Goal: Task Accomplishment & Management: Use online tool/utility

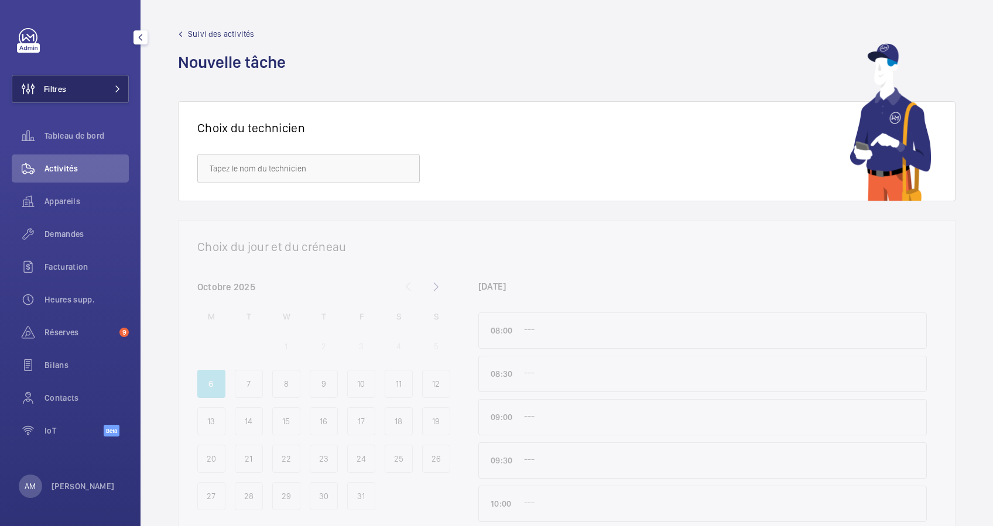
click at [110, 89] on span at bounding box center [114, 88] width 14 height 7
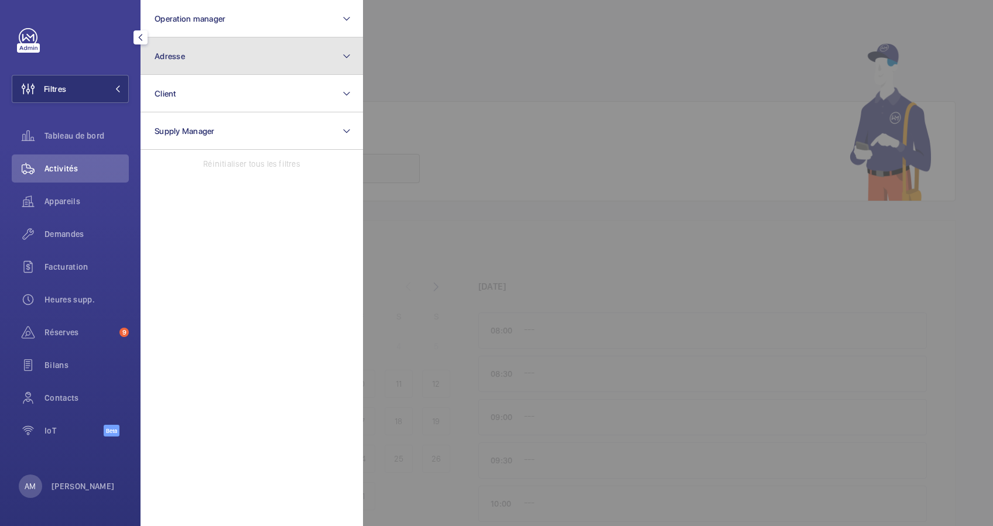
click at [234, 44] on button "Adresse" at bounding box center [251, 55] width 222 height 37
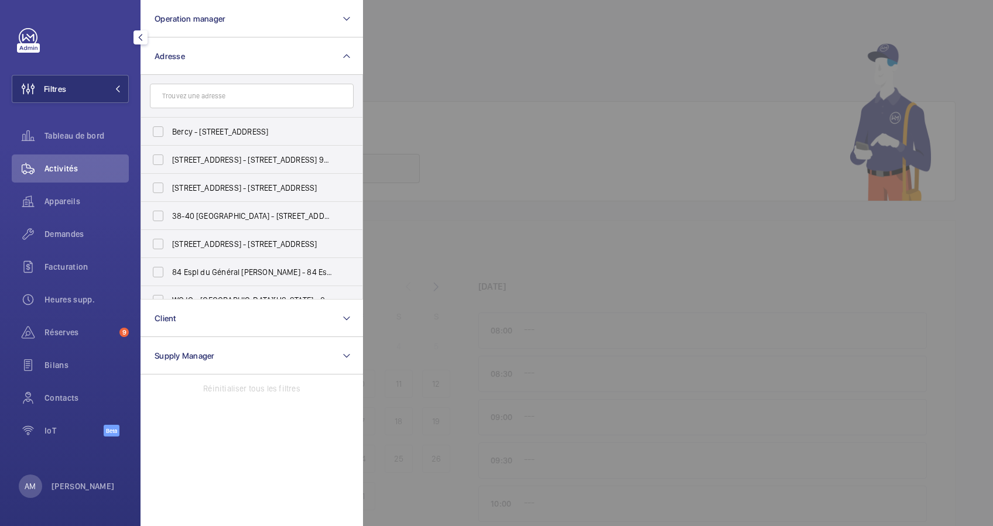
click at [222, 88] on input "text" at bounding box center [252, 96] width 204 height 25
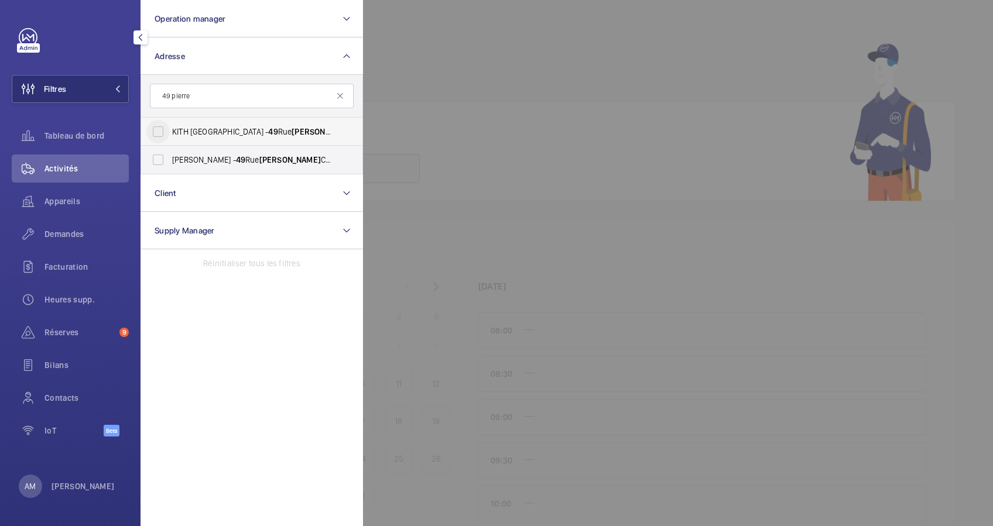
type input "49 pierre"
click at [164, 131] on input "KITH [GEOGRAPHIC_DATA] - [STREET_ADDRESS][PERSON_NAME]" at bounding box center [157, 131] width 23 height 23
checkbox input "true"
click at [163, 159] on input "[PERSON_NAME] - [STREET_ADDRESS][PERSON_NAME]" at bounding box center [157, 159] width 23 height 23
checkbox input "true"
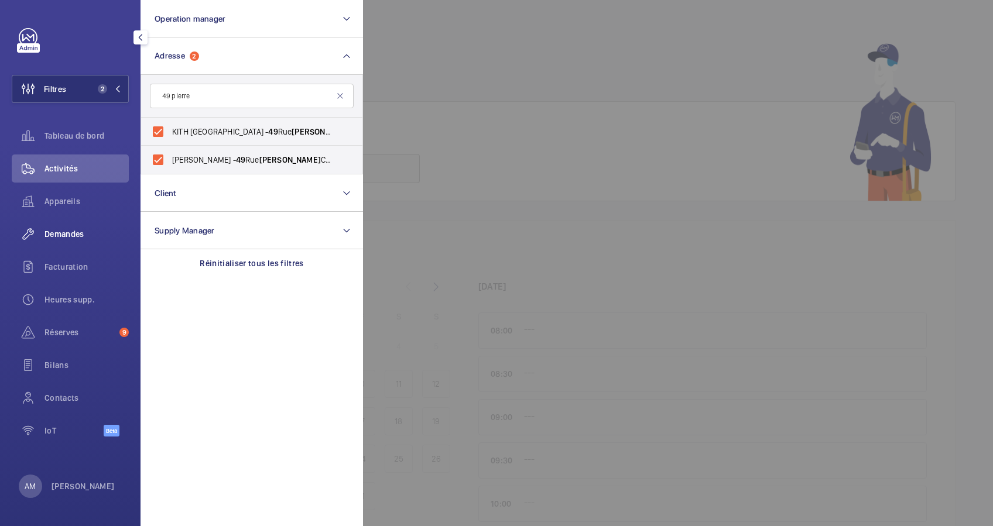
click at [65, 229] on span "Demandes" at bounding box center [86, 234] width 84 height 12
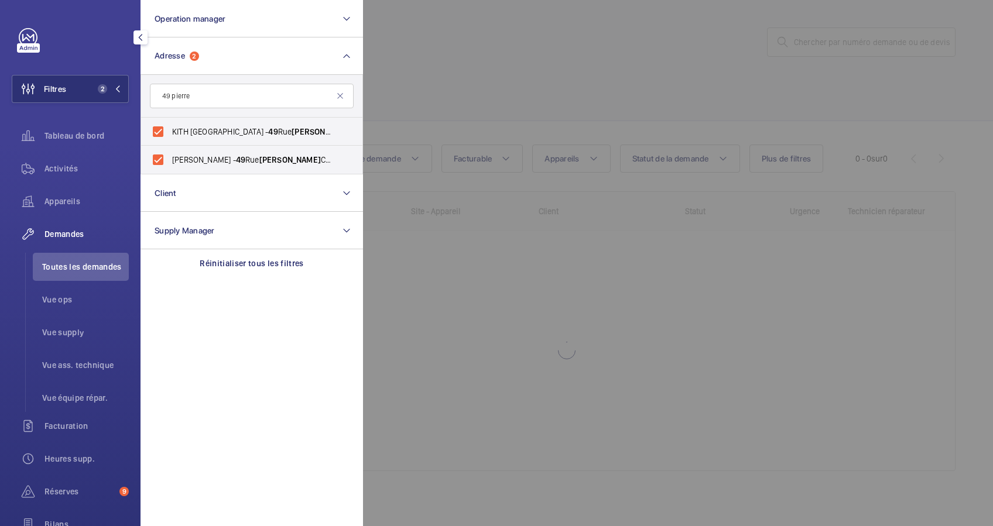
click at [472, 85] on div at bounding box center [859, 263] width 993 height 526
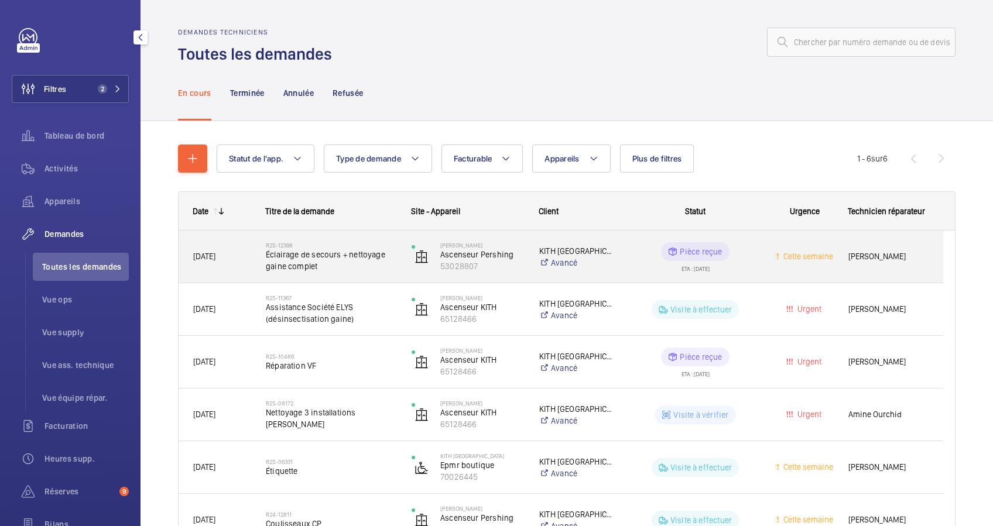
click at [323, 260] on span "Éclairage de secours + nettoyage gaine complet" at bounding box center [331, 260] width 131 height 23
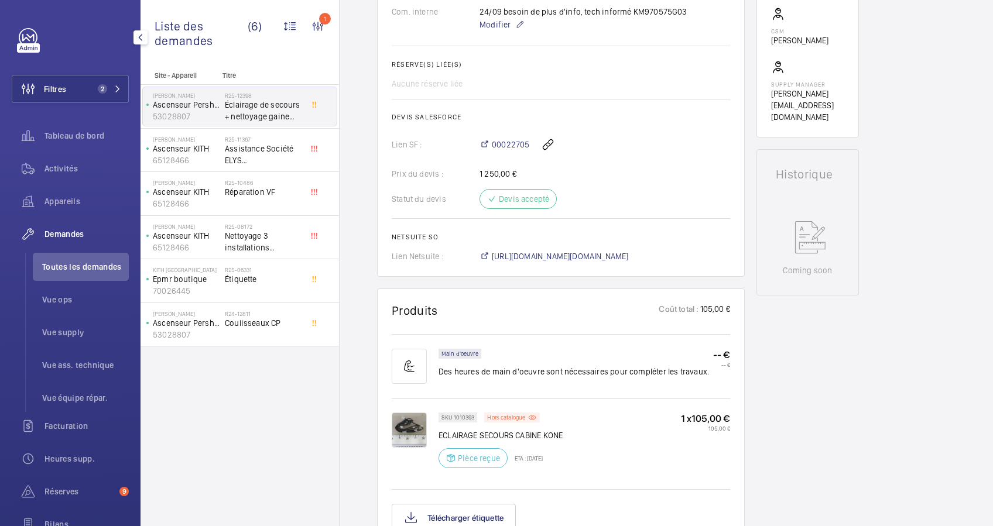
scroll to position [436, 0]
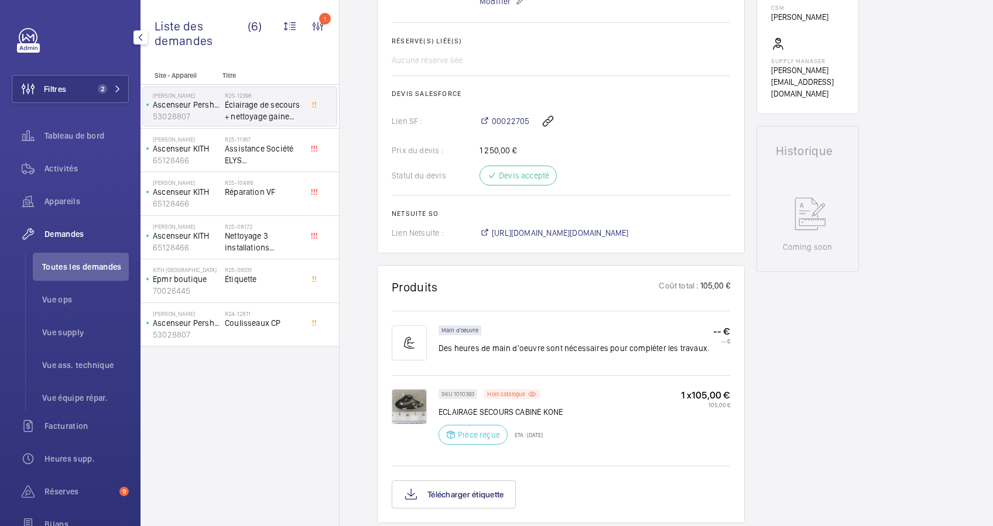
click at [410, 396] on img at bounding box center [409, 406] width 35 height 35
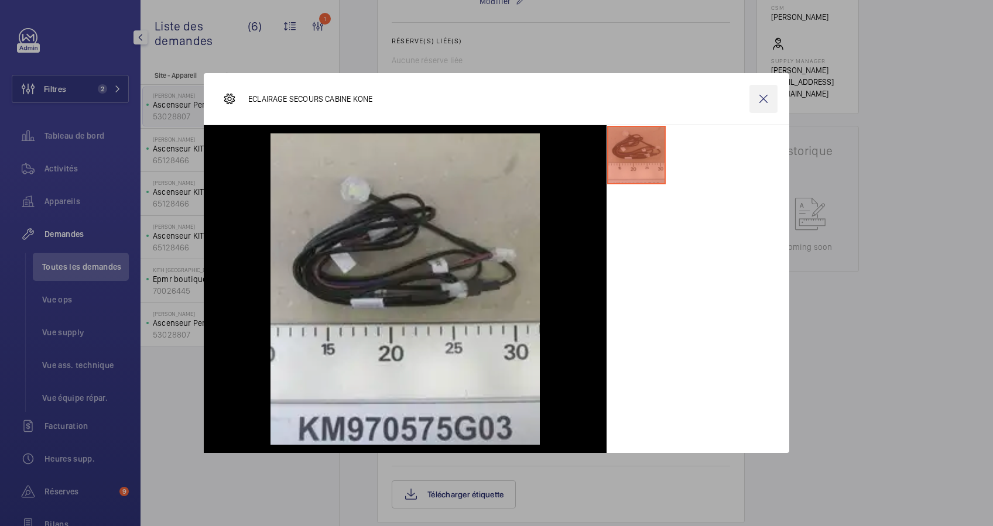
click at [759, 100] on wm-front-icon-button at bounding box center [763, 99] width 28 height 28
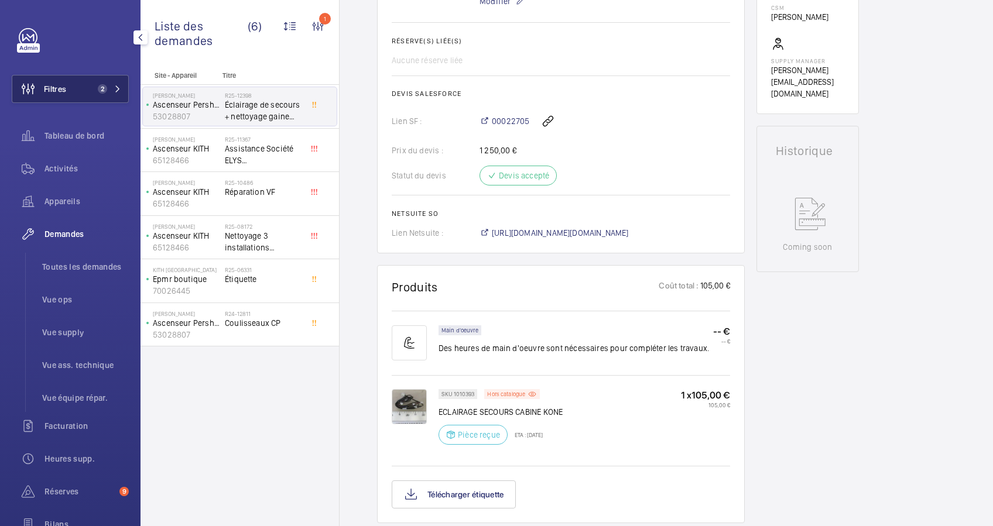
click at [108, 85] on span "2" at bounding box center [107, 88] width 28 height 9
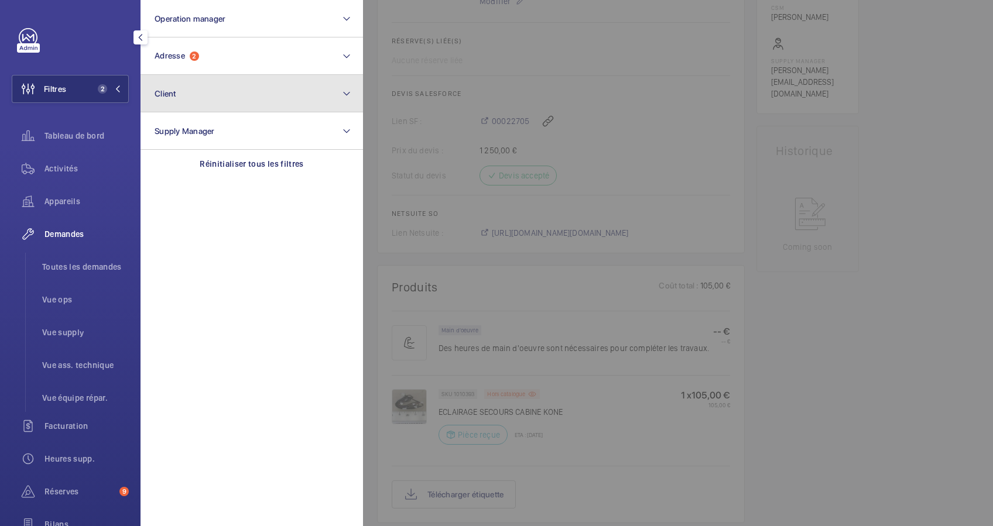
click at [207, 76] on button "Client" at bounding box center [251, 93] width 222 height 37
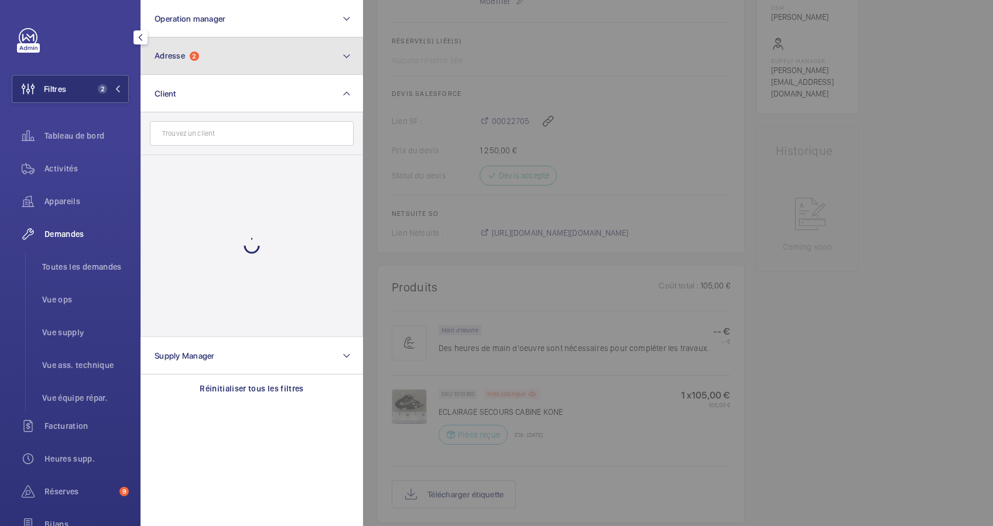
click at [234, 59] on button "Adresse 2" at bounding box center [251, 55] width 222 height 37
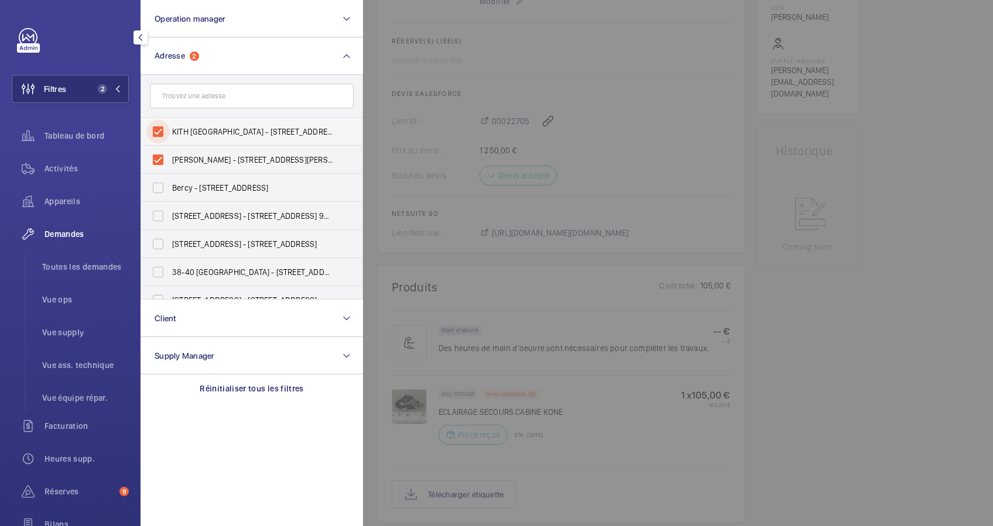
click at [159, 132] on input "KITH [GEOGRAPHIC_DATA] - [STREET_ADDRESS][PERSON_NAME]" at bounding box center [157, 131] width 23 height 23
checkbox input "false"
click at [158, 155] on input "[PERSON_NAME] - [STREET_ADDRESS][PERSON_NAME]" at bounding box center [157, 159] width 23 height 23
checkbox input "false"
click at [201, 94] on input "text" at bounding box center [252, 96] width 204 height 25
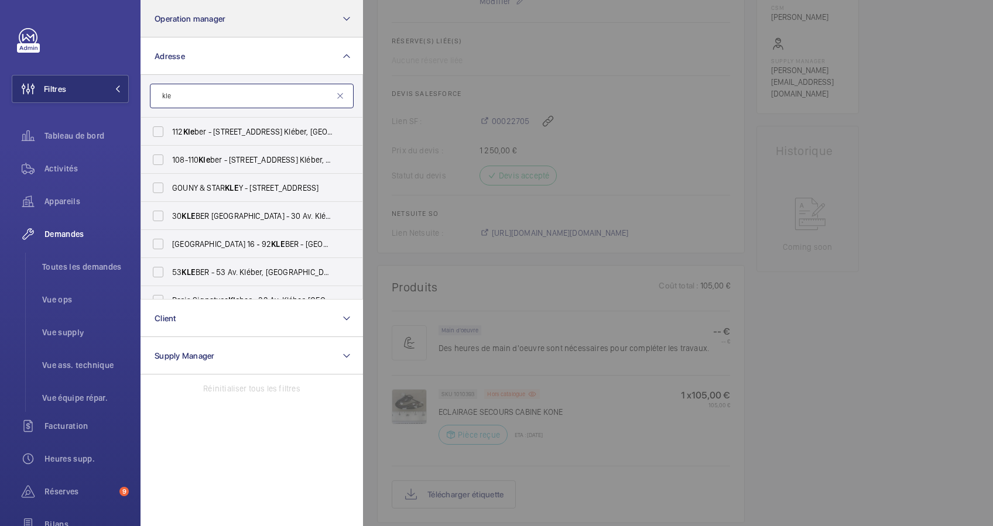
type input "kle"
click at [371, 253] on div at bounding box center [859, 263] width 993 height 526
